Goal: Task Accomplishment & Management: Use online tool/utility

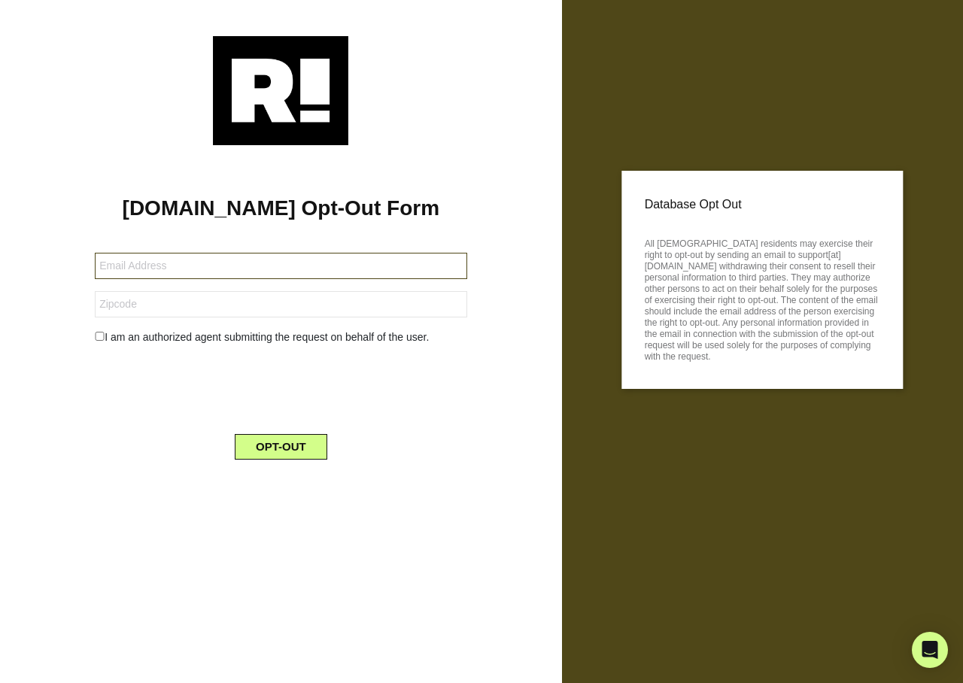
type input "[EMAIL_ADDRESS][DOMAIN_NAME]"
type input "33411"
type input "[EMAIL_ADDRESS][DOMAIN_NAME]"
type input "70817"
